Goal: Transaction & Acquisition: Purchase product/service

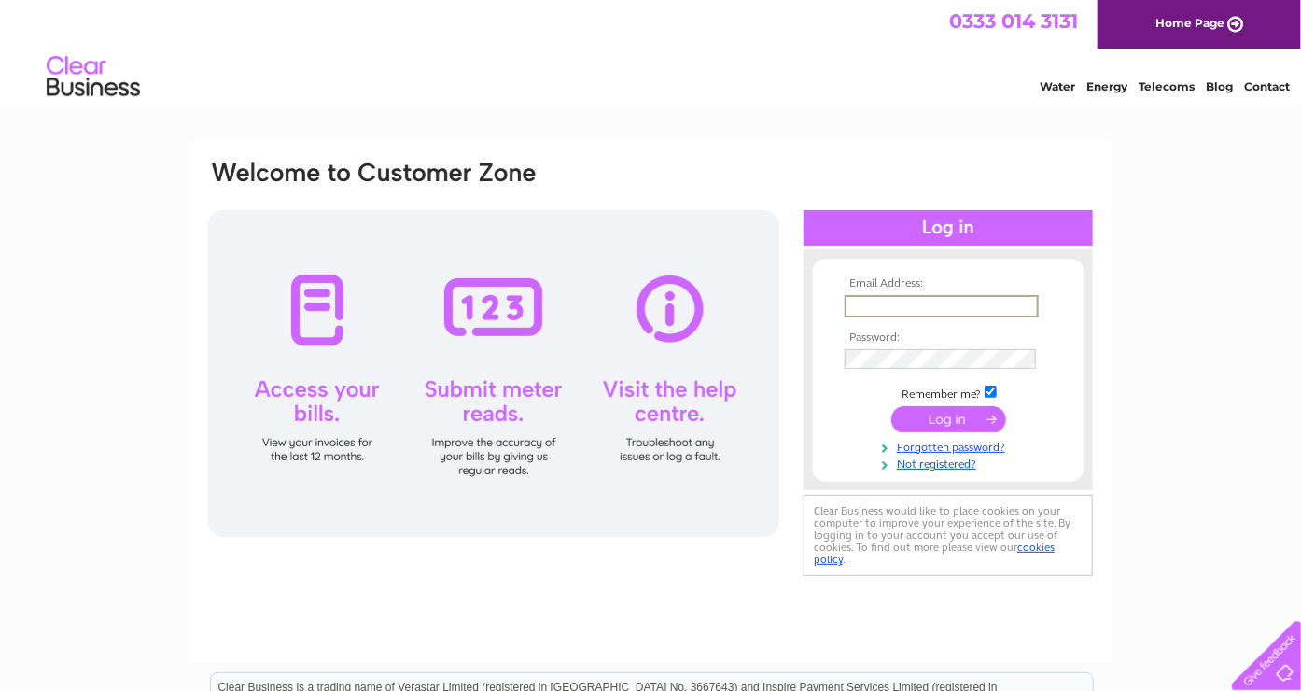
click at [892, 304] on input "text" at bounding box center [942, 306] width 194 height 22
type input "c"
click at [876, 180] on div "Email Address: c Password: Forgotten password?" at bounding box center [650, 370] width 889 height 422
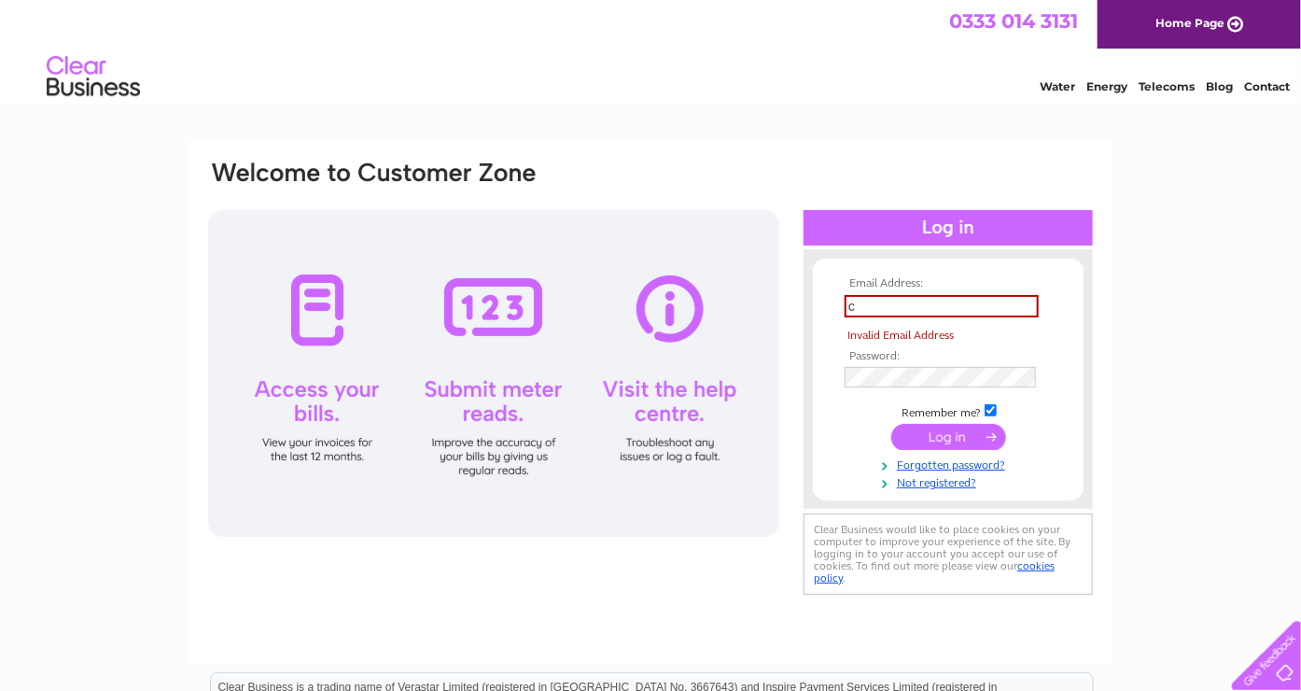
click at [1080, 260] on div at bounding box center [948, 258] width 289 height 19
click at [916, 296] on input "c" at bounding box center [942, 306] width 194 height 22
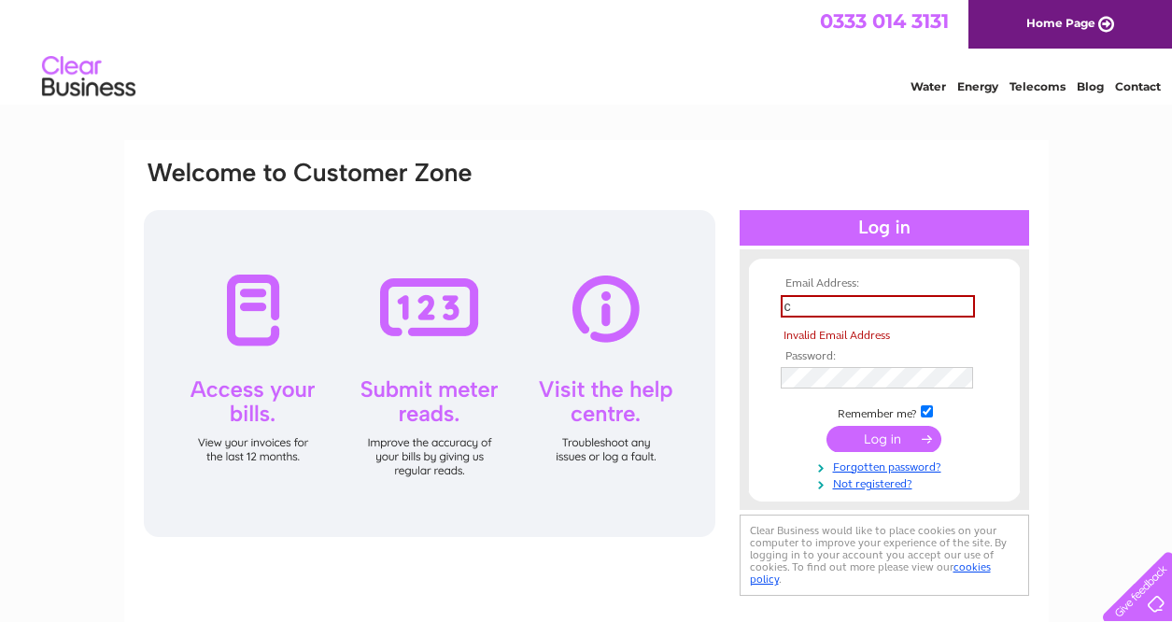
click at [593, 106] on div "Water Energy Telecoms Blog Contact" at bounding box center [586, 79] width 1172 height 61
click at [64, 75] on img at bounding box center [88, 77] width 95 height 57
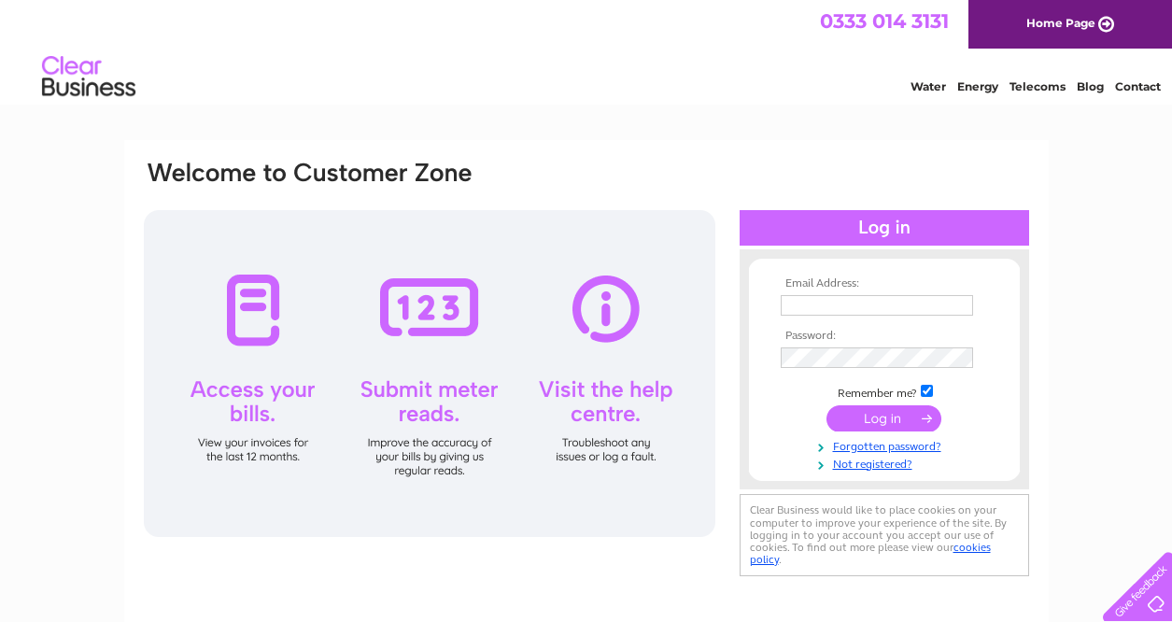
click at [823, 291] on td at bounding box center [884, 305] width 217 height 30
click at [817, 304] on input "text" at bounding box center [878, 306] width 194 height 22
type input "cmandeproperty@gmail.com"
click at [884, 428] on input "submit" at bounding box center [883, 420] width 115 height 26
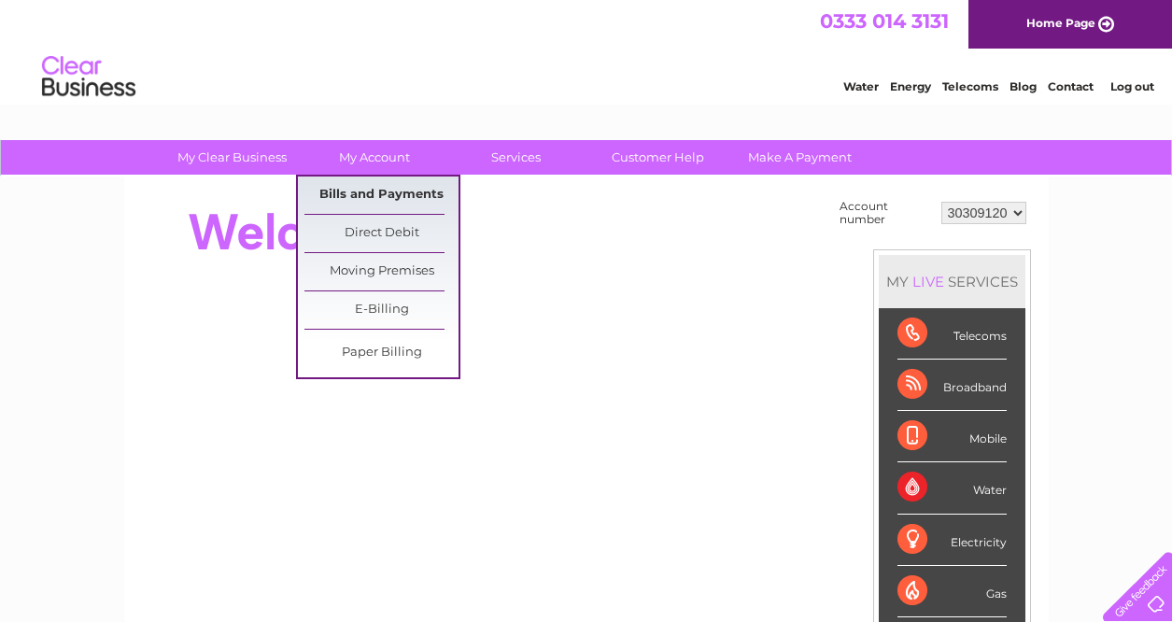
click at [380, 190] on link "Bills and Payments" at bounding box center [381, 194] width 154 height 37
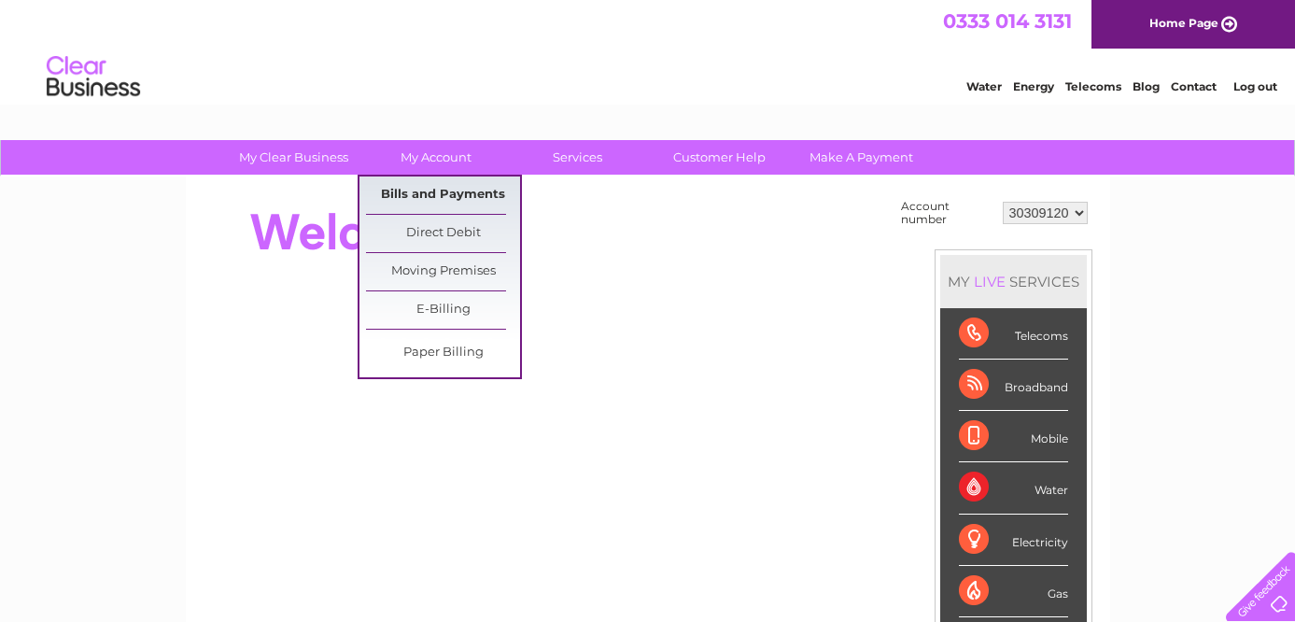
click at [471, 190] on link "Bills and Payments" at bounding box center [443, 194] width 154 height 37
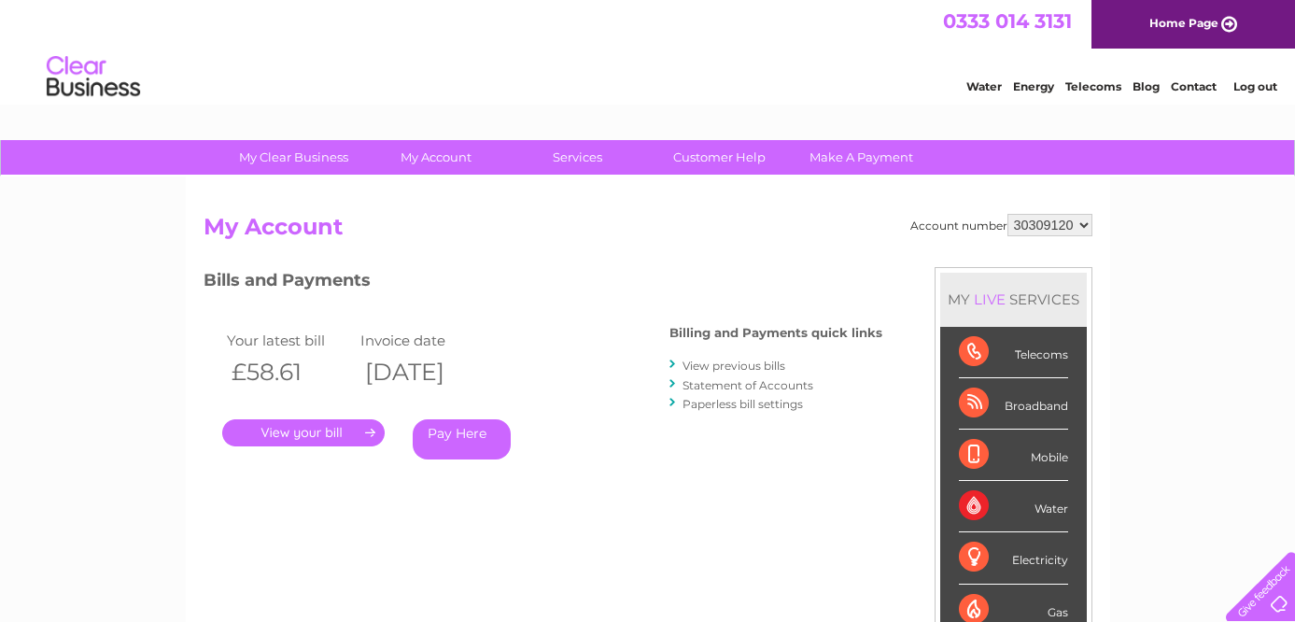
click at [296, 430] on link "." at bounding box center [303, 432] width 162 height 27
click at [497, 440] on link "Pay Here" at bounding box center [462, 439] width 98 height 40
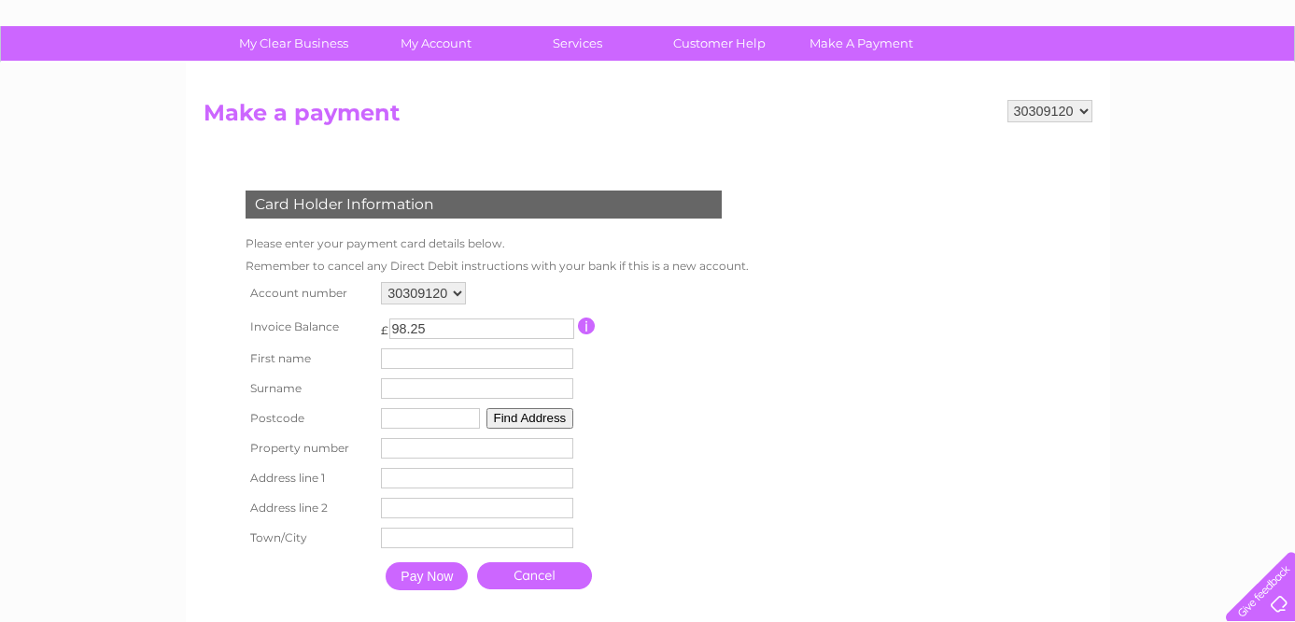
scroll to position [115, 0]
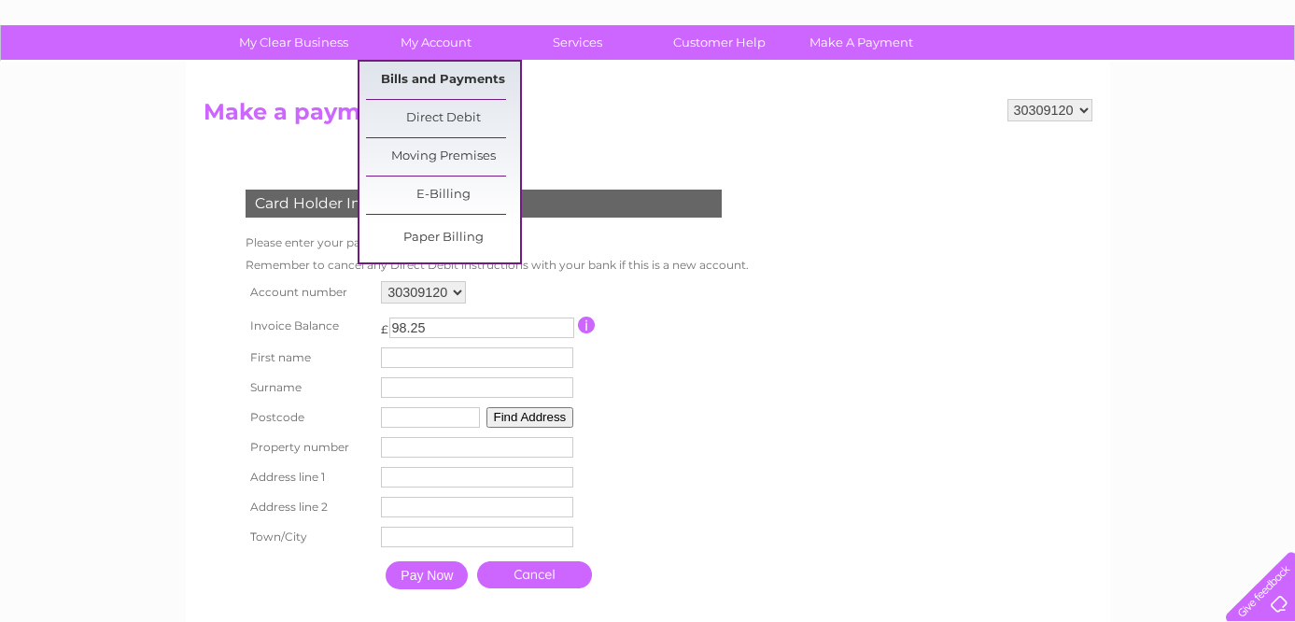
click at [433, 74] on link "Bills and Payments" at bounding box center [443, 80] width 154 height 37
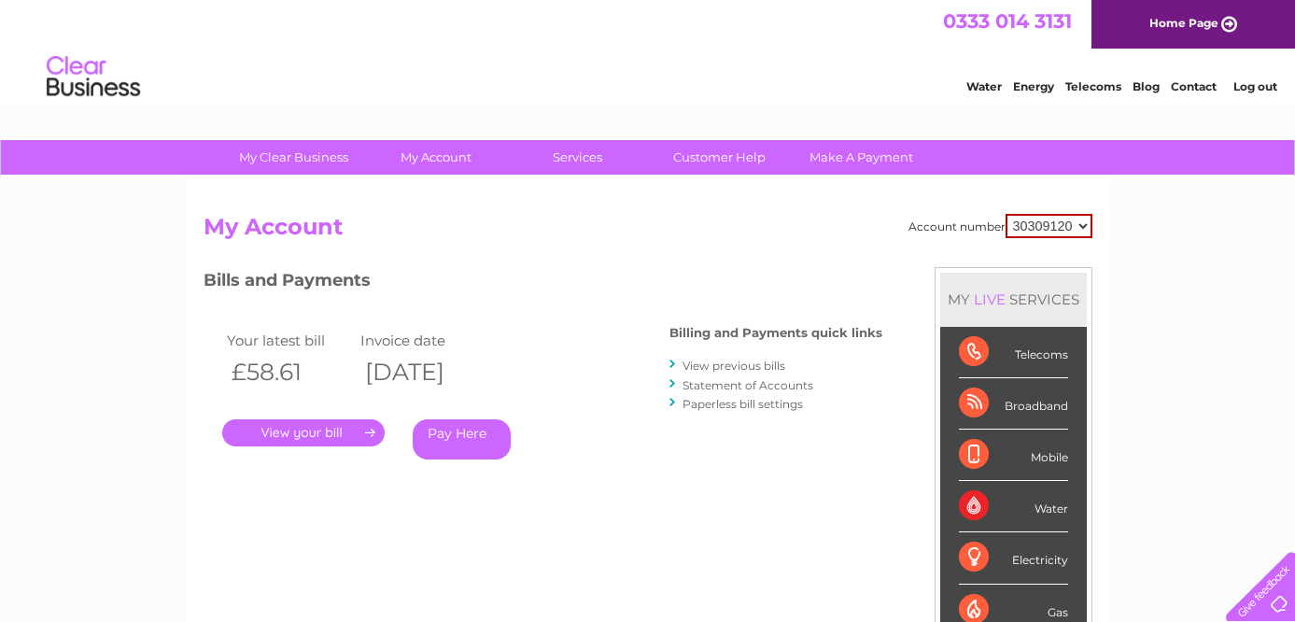
click at [739, 361] on link "View previous bills" at bounding box center [733, 366] width 103 height 14
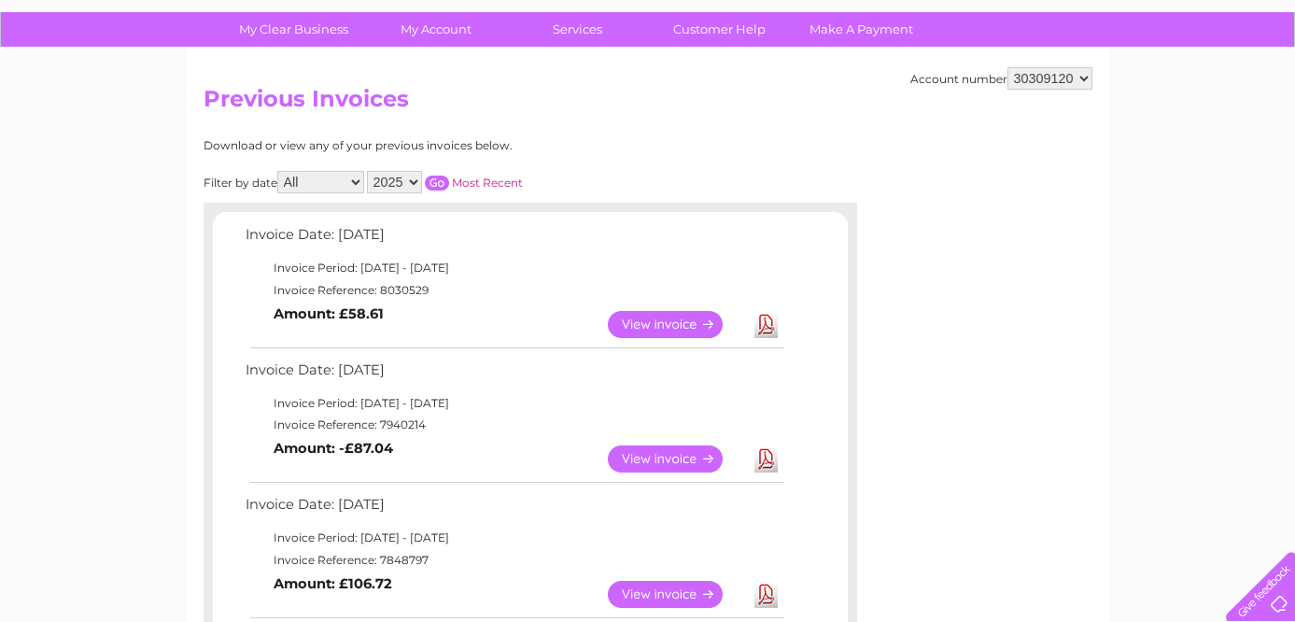
scroll to position [124, 0]
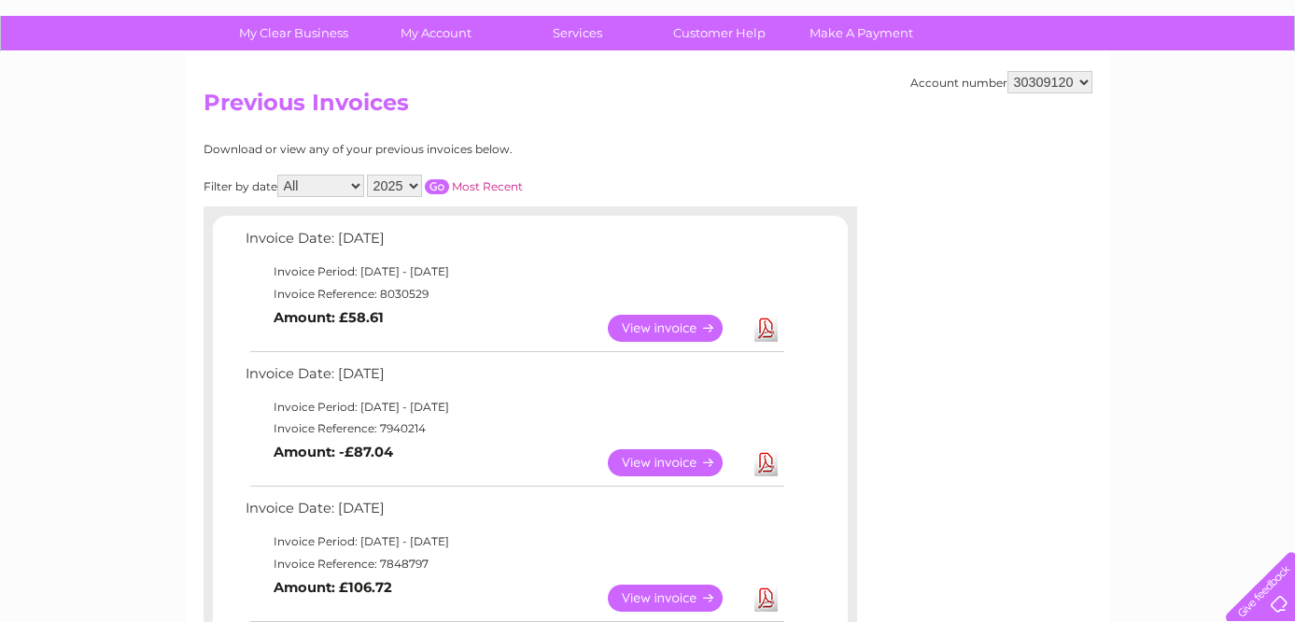
click at [671, 317] on link "View" at bounding box center [676, 328] width 137 height 27
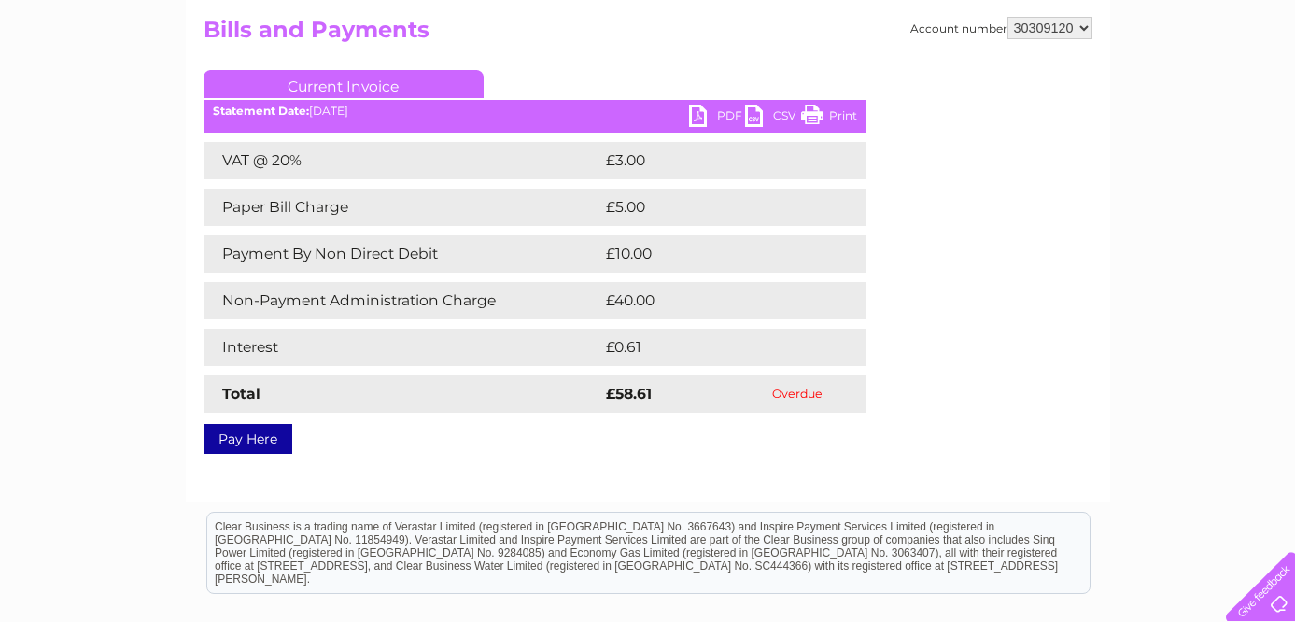
scroll to position [206, 0]
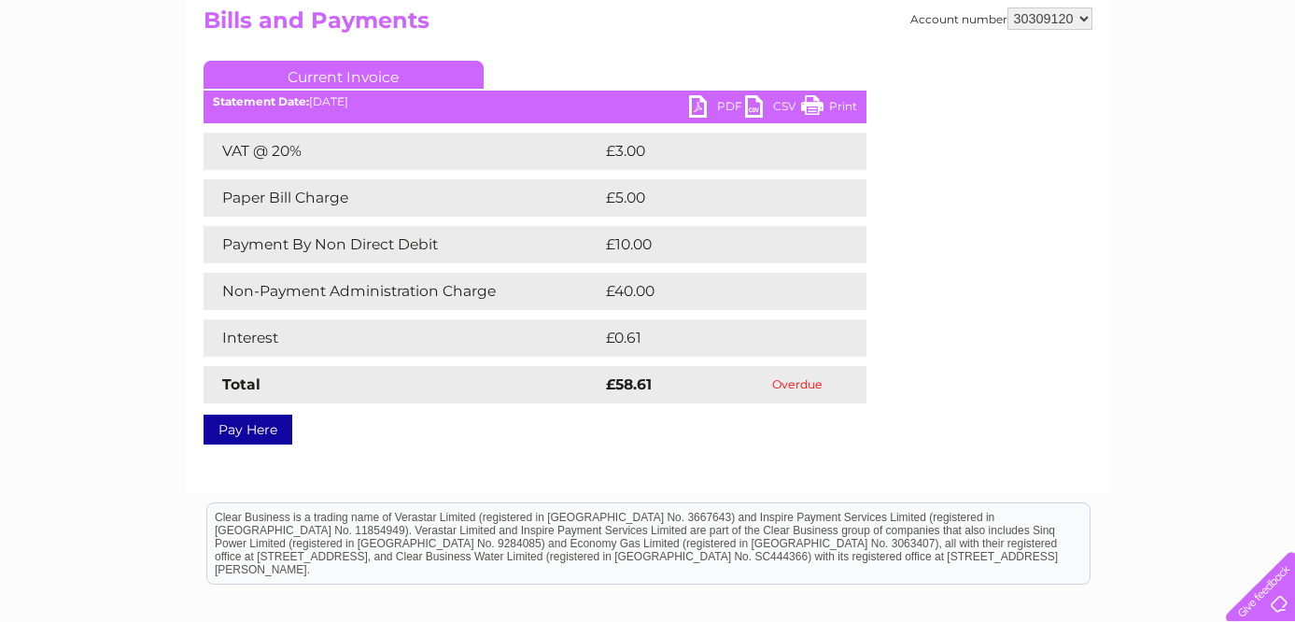
click at [264, 433] on link "Pay Here" at bounding box center [248, 430] width 89 height 30
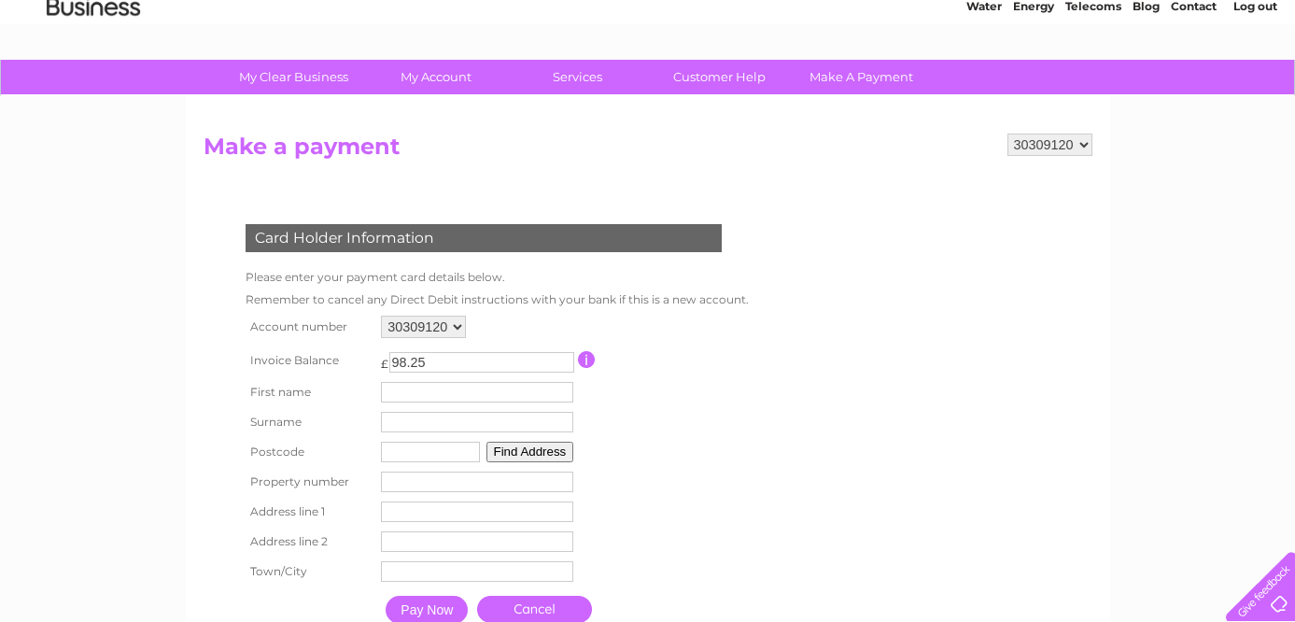
scroll to position [75, 0]
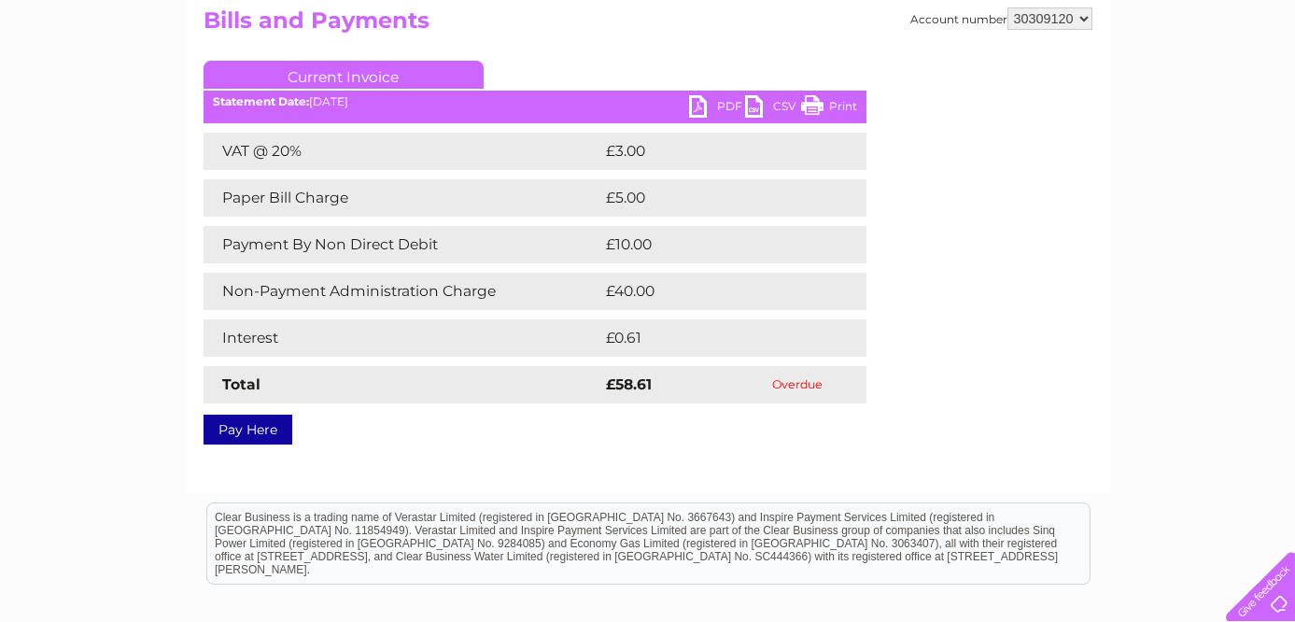
click at [714, 110] on link "PDF" at bounding box center [717, 108] width 56 height 27
click at [718, 103] on link "PDF" at bounding box center [717, 108] width 56 height 27
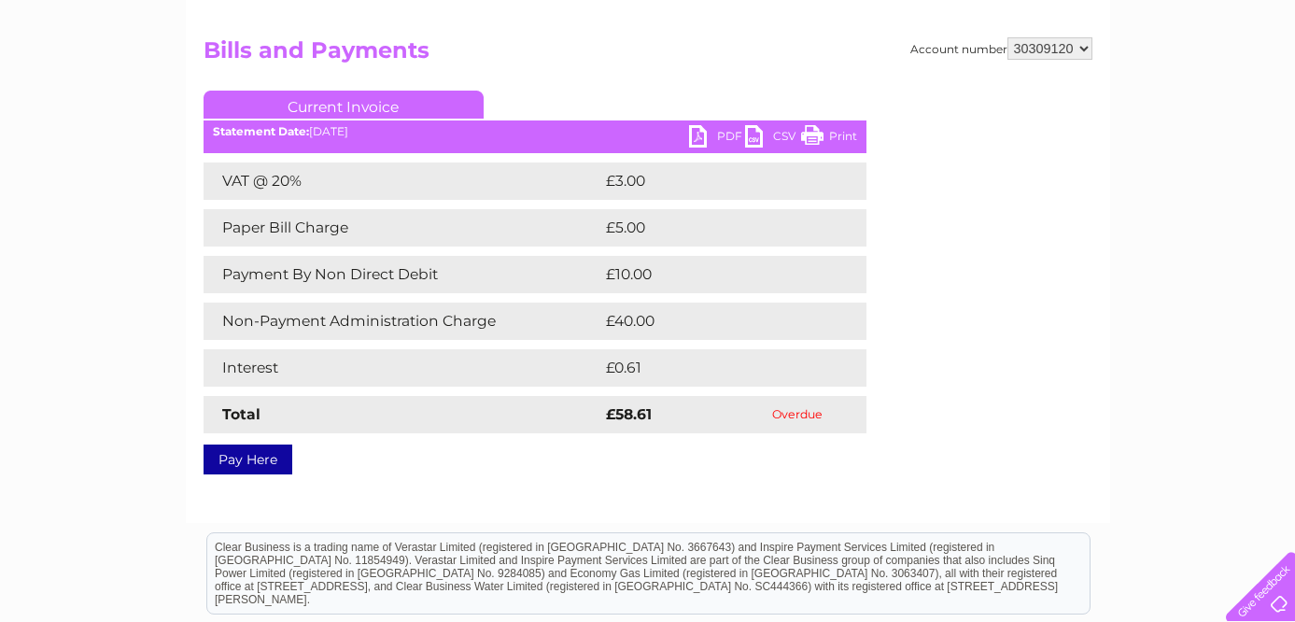
scroll to position [177, 0]
click at [275, 453] on link "Pay Here" at bounding box center [248, 458] width 89 height 30
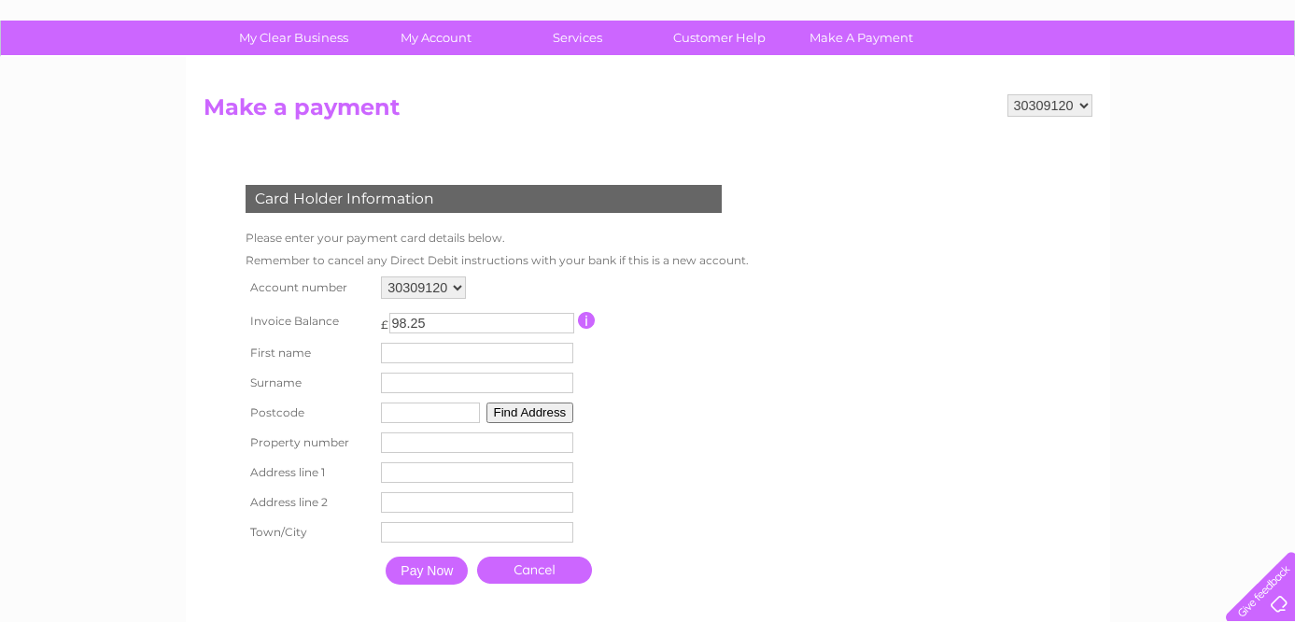
scroll to position [121, 0]
